Goal: Find specific page/section: Find specific page/section

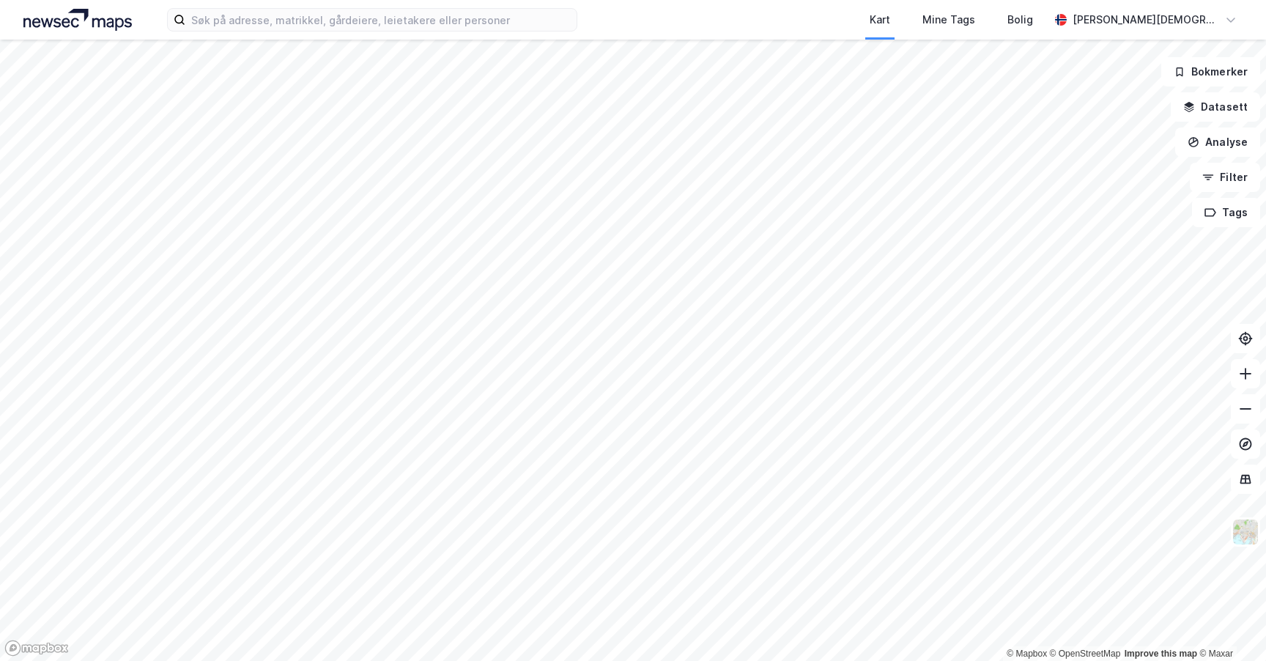
click at [817, 203] on div at bounding box center [633, 330] width 1266 height 661
click at [564, 20] on input at bounding box center [380, 20] width 391 height 22
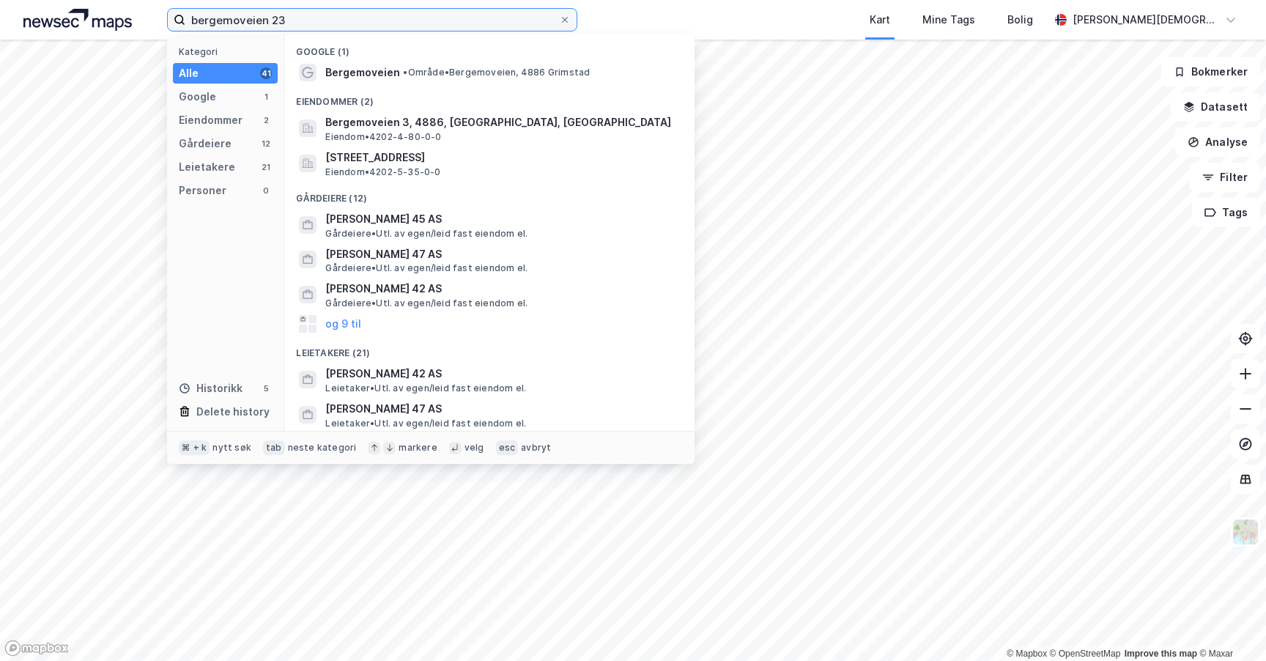
type input "bergemoveien 23"
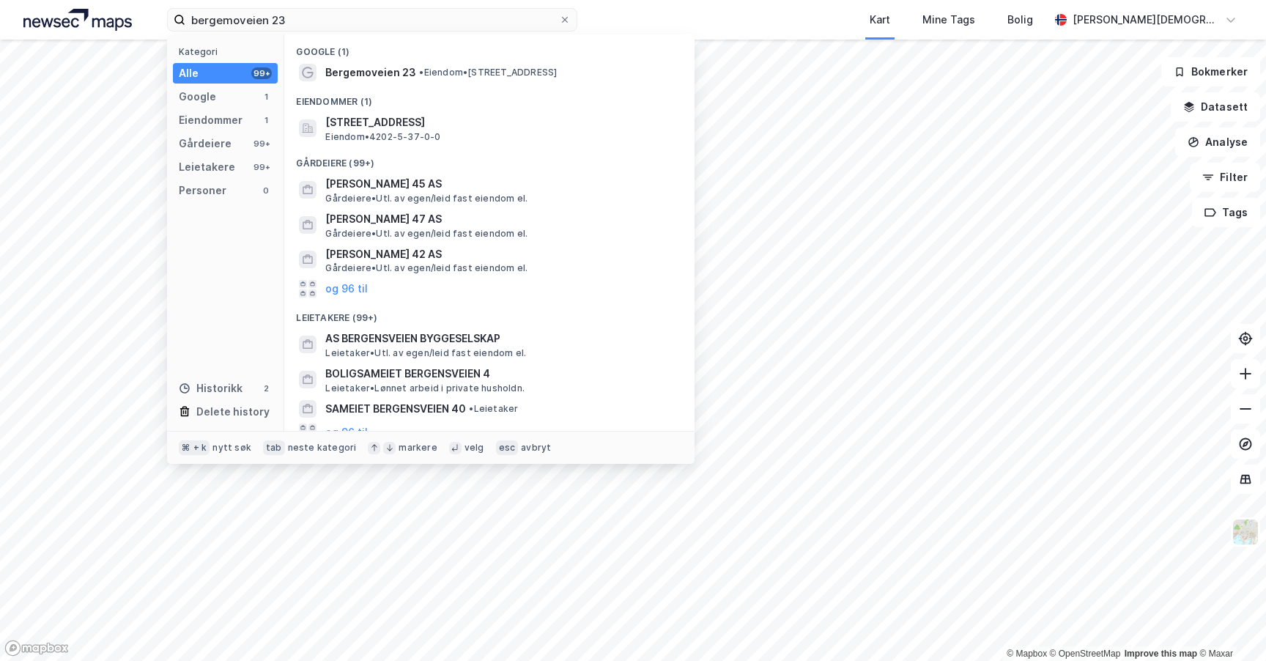
click at [517, 55] on div "Google (1)" at bounding box center [489, 47] width 410 height 26
click at [516, 78] on div "Bergemoveien 23 • Eiendom • [STREET_ADDRESS]" at bounding box center [502, 73] width 355 height 18
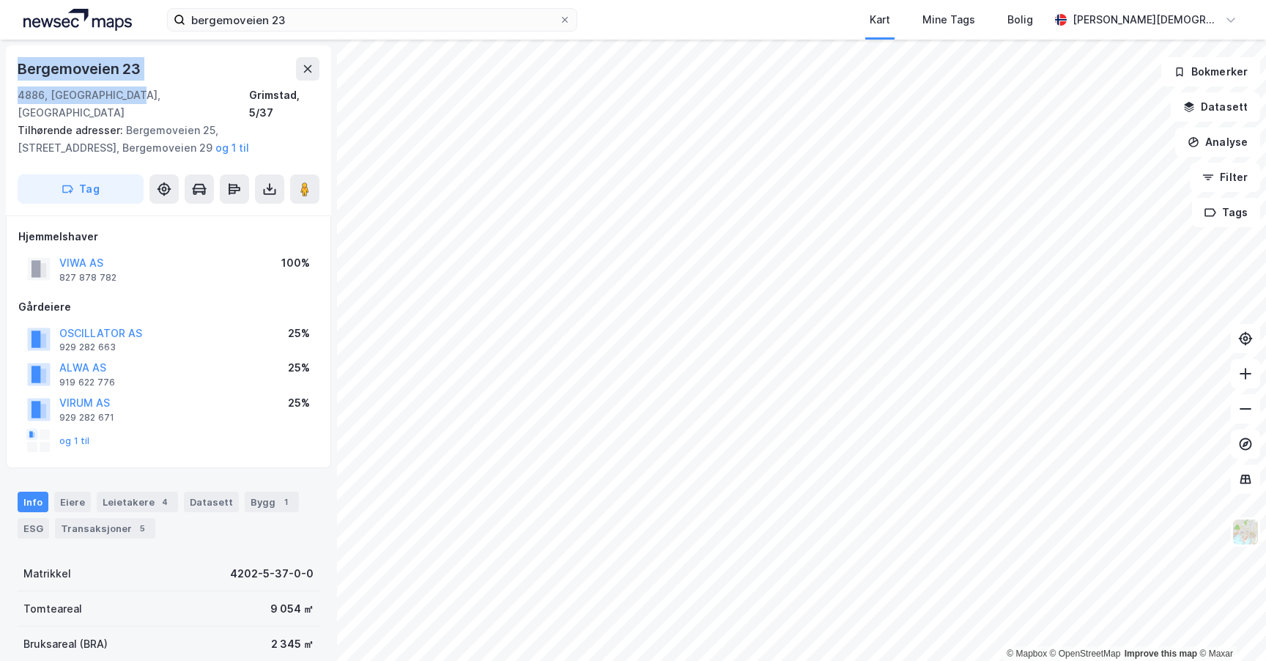
drag, startPoint x: 12, startPoint y: 65, endPoint x: 132, endPoint y: 99, distance: 124.1
click at [132, 99] on div "Bergemoveien 23 4886, [GEOGRAPHIC_DATA], [GEOGRAPHIC_DATA], 5/37 Tilhørende adr…" at bounding box center [168, 130] width 325 height 170
copy div "[STREET_ADDRESS]"
